Goal: Task Accomplishment & Management: Use online tool/utility

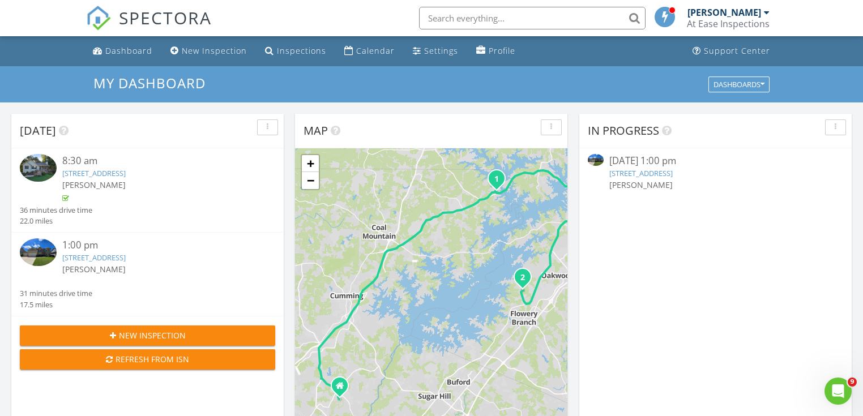
click at [673, 174] on link "5941 Park Bay Ct, Flowery Branch, GA 30542" at bounding box center [641, 173] width 63 height 10
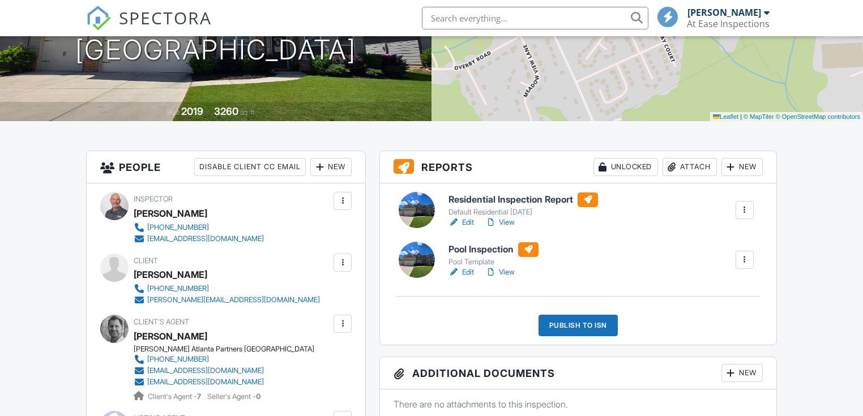
click at [467, 223] on link "Edit" at bounding box center [461, 222] width 25 height 11
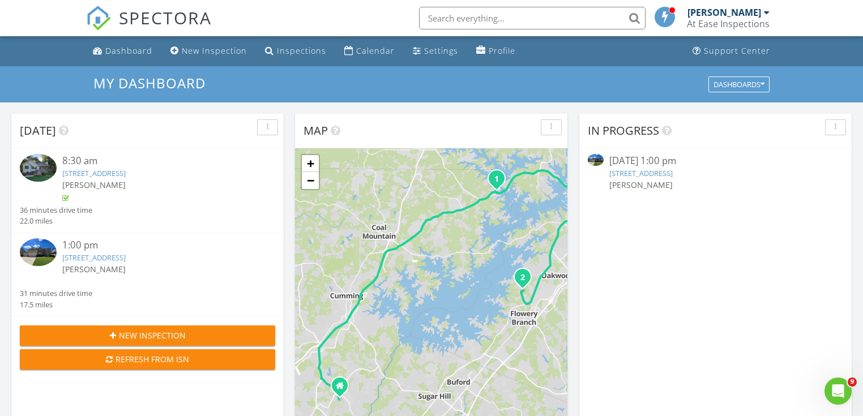
click at [653, 174] on link "5941 Park Bay Ct, Flowery Branch, GA 30542" at bounding box center [641, 173] width 63 height 10
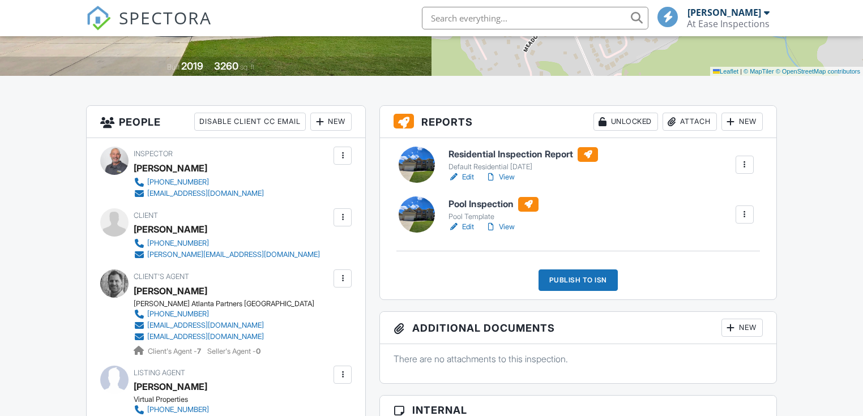
click at [467, 227] on link "Edit" at bounding box center [461, 227] width 25 height 11
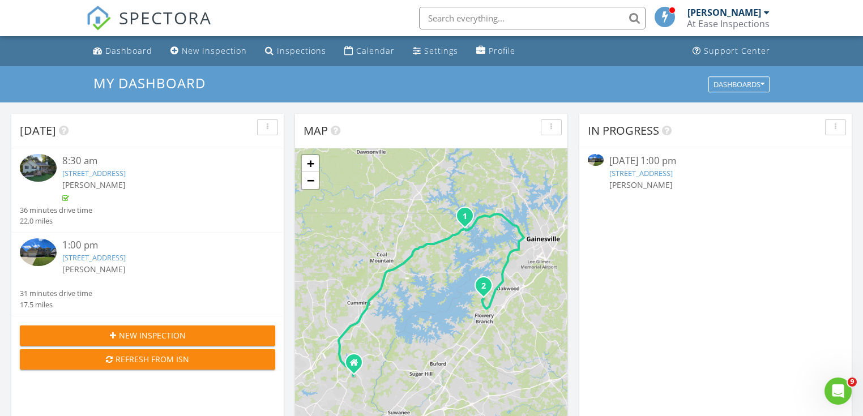
click at [657, 174] on link "5941 Park Bay Ct, Flowery Branch, GA 30542" at bounding box center [641, 173] width 63 height 10
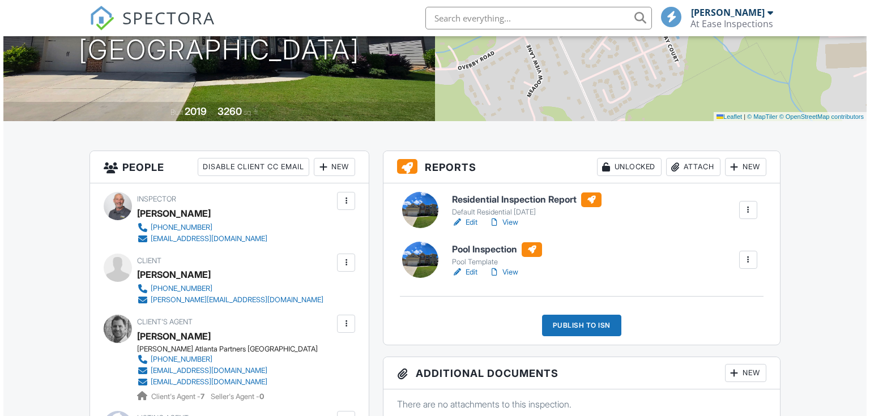
scroll to position [181, 0]
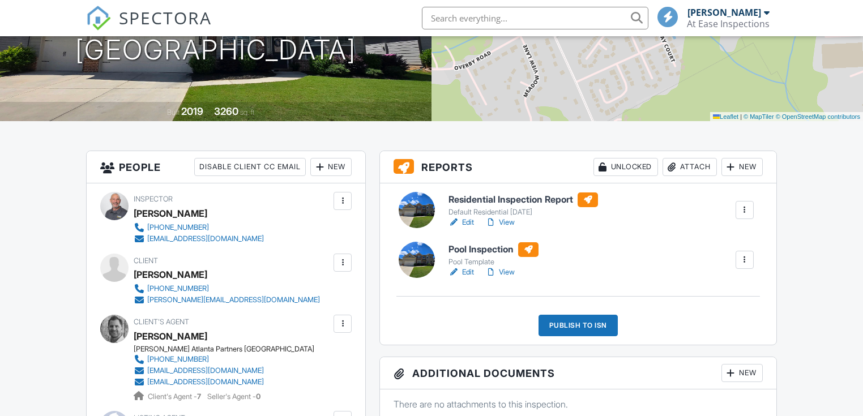
click at [573, 326] on div "Publish to ISN" at bounding box center [578, 326] width 79 height 22
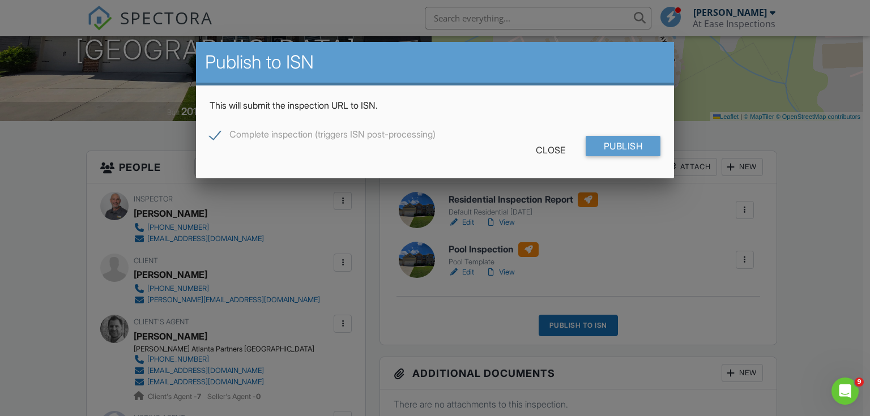
scroll to position [0, 0]
click at [616, 148] on input "Publish" at bounding box center [623, 146] width 75 height 20
